Goal: Information Seeking & Learning: Learn about a topic

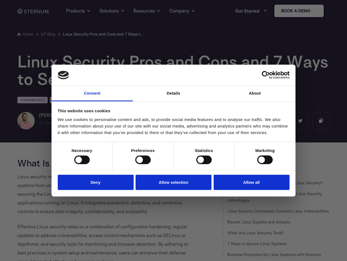
click at [92, 93] on link "Consent" at bounding box center [92, 93] width 81 height 15
click at [174, 93] on link "Details" at bounding box center [173, 93] width 81 height 15
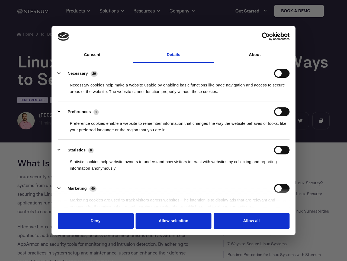
click at [255, 93] on div "Necessary cookies help make a website usable by enabling basic functions like p…" at bounding box center [174, 86] width 232 height 17
click at [82, 160] on div "Statistic cookies help website owners to understand how visitors interact with …" at bounding box center [174, 162] width 232 height 17
click at [143, 160] on div "Statistic cookies help website owners to understand how visitors interact with …" at bounding box center [174, 162] width 232 height 17
click at [204, 160] on div "Statistic cookies help website owners to understand how visitors interact with …" at bounding box center [174, 162] width 232 height 17
click at [265, 160] on div "Statistic cookies help website owners to understand how visitors interact with …" at bounding box center [174, 162] width 232 height 17
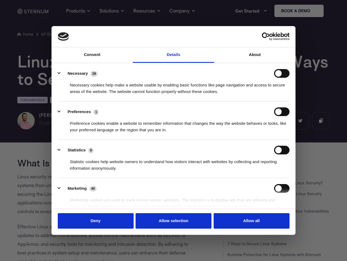
click at [96, 182] on li "Marketing 40 Marketing cookies are used to track visitors across websites. The …" at bounding box center [174, 197] width 232 height 38
click at [174, 182] on li "Marketing 40 Marketing cookies are used to track visitors across websites. The …" at bounding box center [174, 197] width 232 height 38
click at [252, 182] on li "Marketing 40 Marketing cookies are used to track visitors across websites. The …" at bounding box center [174, 197] width 232 height 38
